Goal: Task Accomplishment & Management: Manage account settings

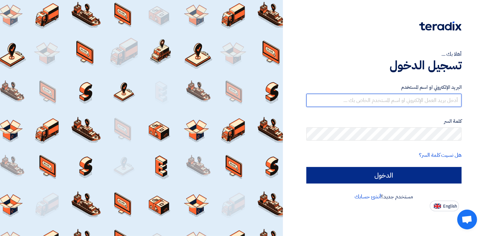
type input "[EMAIL_ADDRESS][DOMAIN_NAME]"
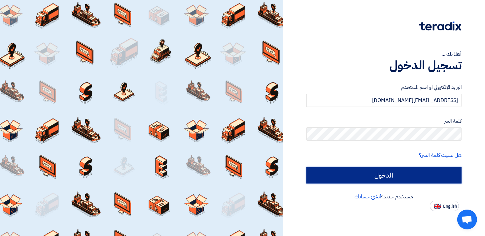
click at [383, 176] on input "الدخول" at bounding box center [383, 175] width 155 height 17
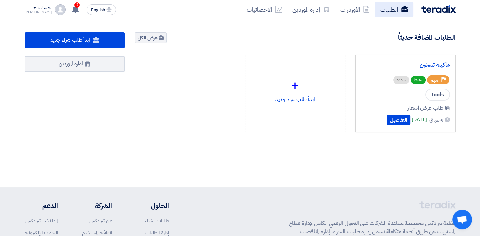
click at [390, 10] on link "الطلبات" at bounding box center [394, 10] width 38 height 16
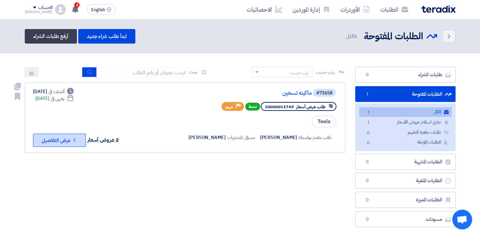
click at [44, 139] on button "Check details عرض التفاصيل" at bounding box center [59, 140] width 53 height 13
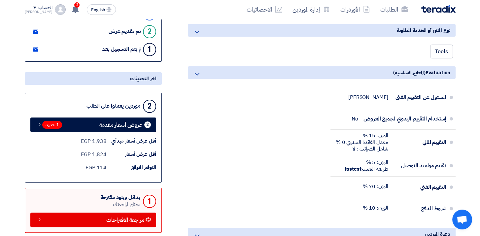
scroll to position [165, 0]
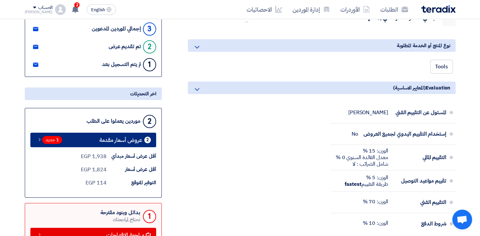
click at [56, 139] on span "1 جديد" at bounding box center [52, 140] width 20 height 8
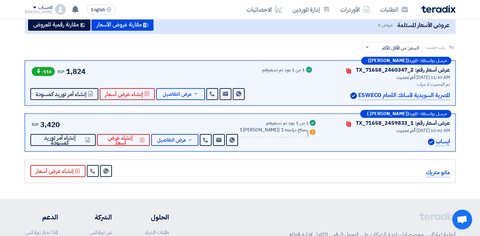
scroll to position [69, 0]
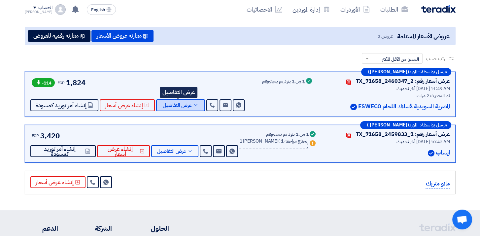
click at [175, 104] on span "عرض التفاصيل" at bounding box center [177, 105] width 29 height 5
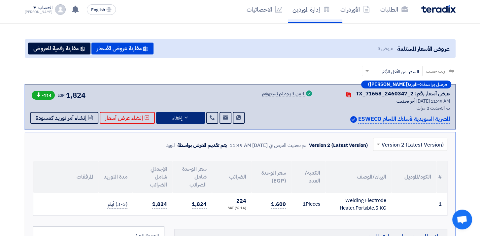
scroll to position [66, 0]
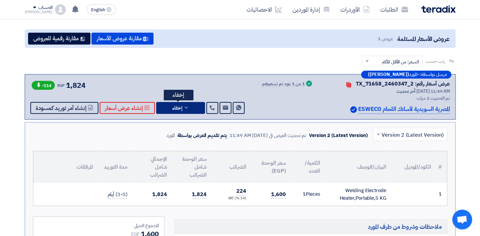
click at [184, 108] on icon at bounding box center [186, 107] width 5 height 5
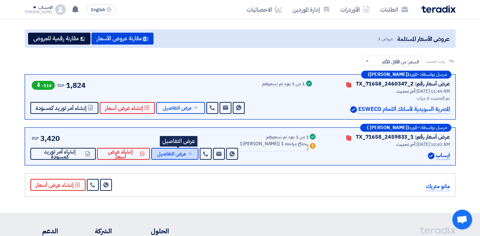
click at [181, 153] on span "عرض التفاصيل" at bounding box center [171, 154] width 29 height 5
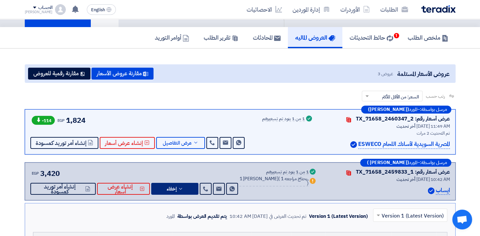
scroll to position [0, 0]
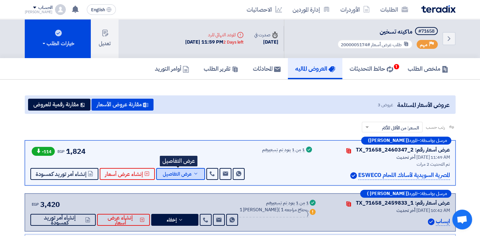
click at [180, 173] on span "عرض التفاصيل" at bounding box center [177, 174] width 29 height 5
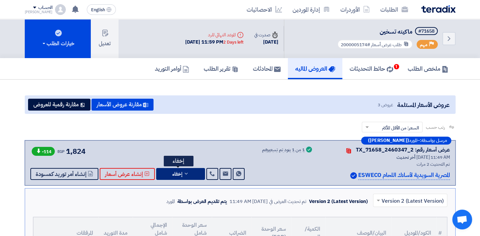
click at [175, 169] on button "إخفاء" at bounding box center [180, 174] width 49 height 12
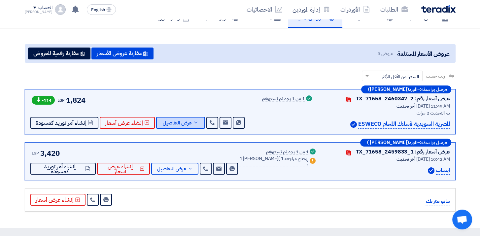
scroll to position [66, 0]
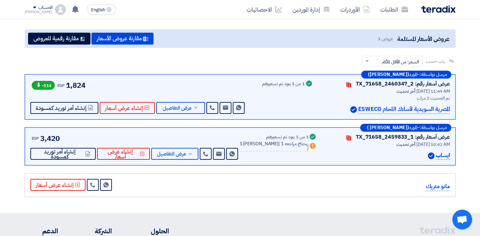
click at [38, 84] on use at bounding box center [38, 85] width 3 height 5
click at [46, 83] on span "-114" at bounding box center [43, 85] width 23 height 9
drag, startPoint x: 46, startPoint y: 83, endPoint x: 32, endPoint y: 85, distance: 13.6
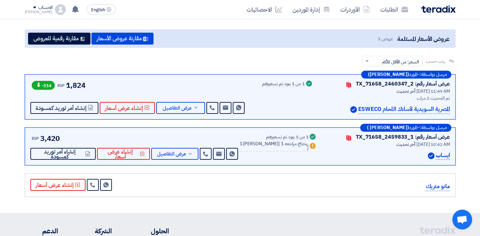
click at [32, 85] on span "-114" at bounding box center [43, 85] width 23 height 9
click at [36, 85] on icon at bounding box center [38, 85] width 5 height 5
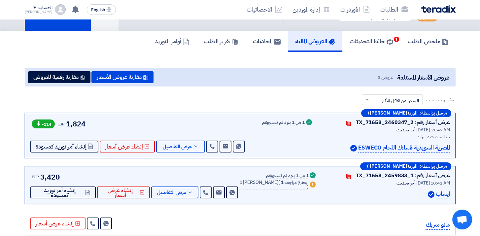
scroll to position [0, 0]
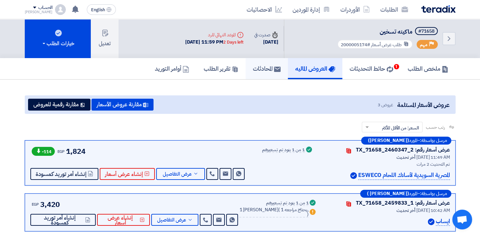
click at [254, 70] on h5 "المحادثات" at bounding box center [267, 69] width 28 height 8
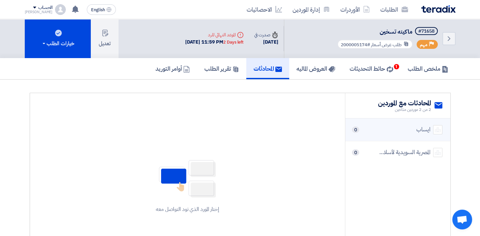
click at [374, 129] on div "ايساب 0" at bounding box center [397, 129] width 89 height 9
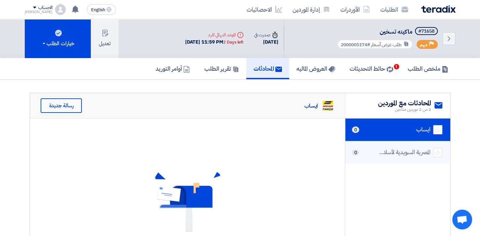
click at [417, 152] on div "المصرية السويدية لأسلاك اللحام ESWECO" at bounding box center [404, 152] width 53 height 9
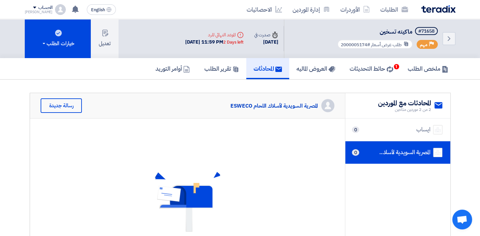
click at [330, 105] on img at bounding box center [327, 105] width 13 height 13
click at [279, 104] on div "المصرية السويدية لأسلاك اللحام ESWECO" at bounding box center [274, 105] width 88 height 7
click at [50, 104] on div "رسالة جديدة" at bounding box center [62, 105] width 42 height 15
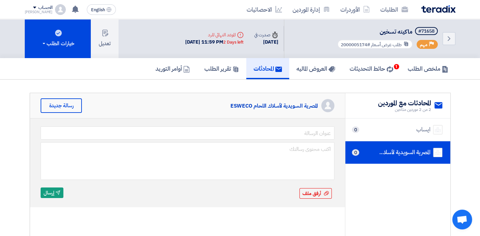
scroll to position [165, 0]
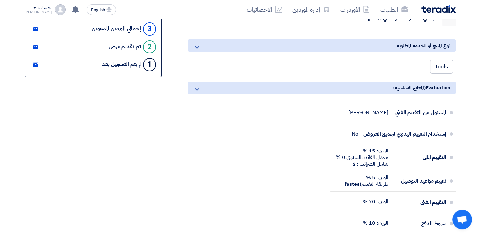
click at [205, 121] on div "المسئول عن التقييم الفني [PERSON_NAME] إستخدام التقييم اليدوي لجميع العروض No ا…" at bounding box center [322, 170] width 268 height 136
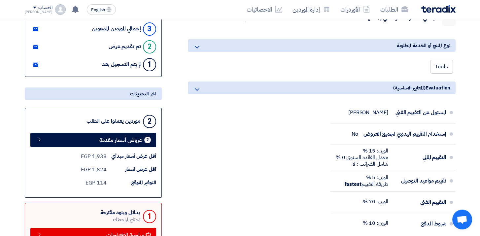
scroll to position [0, 0]
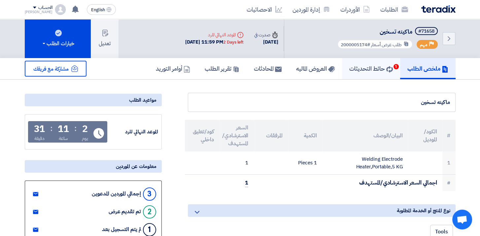
click at [370, 65] on h5 "حائط التحديثات 1" at bounding box center [371, 69] width 44 height 8
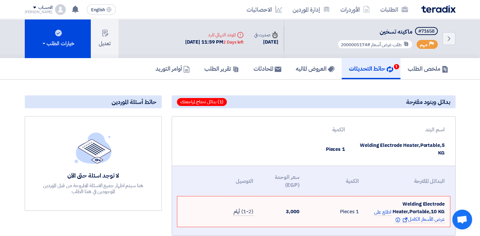
click at [378, 145] on td "Welding Electrode Heater,Portable,5 KG" at bounding box center [400, 149] width 100 height 23
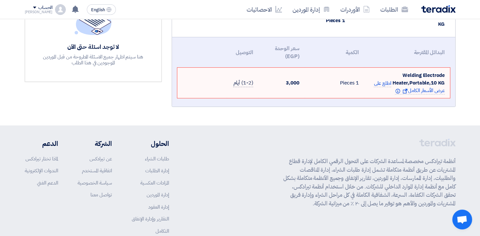
scroll to position [132, 0]
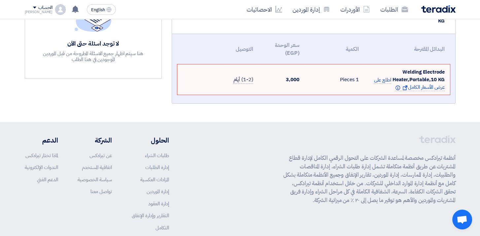
click at [420, 74] on span "Welding Electrode Heater,Portable,10 KG" at bounding box center [419, 75] width 52 height 15
drag, startPoint x: 420, startPoint y: 74, endPoint x: 461, endPoint y: 85, distance: 42.2
click at [461, 85] on section "بدائل وبنود مقترحة (1) بدائل تحتاج لمراجعتك اسم البند الكمية Welding Electrode …" at bounding box center [240, 35] width 480 height 175
click at [349, 118] on section "بدائل وبنود مقترحة (1) بدائل تحتاج لمراجعتك اسم البند الكمية Welding Electrode …" at bounding box center [240, 35] width 480 height 175
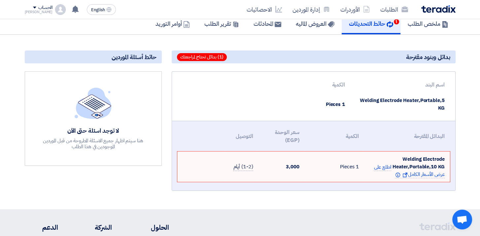
scroll to position [0, 0]
